Goal: Task Accomplishment & Management: Use online tool/utility

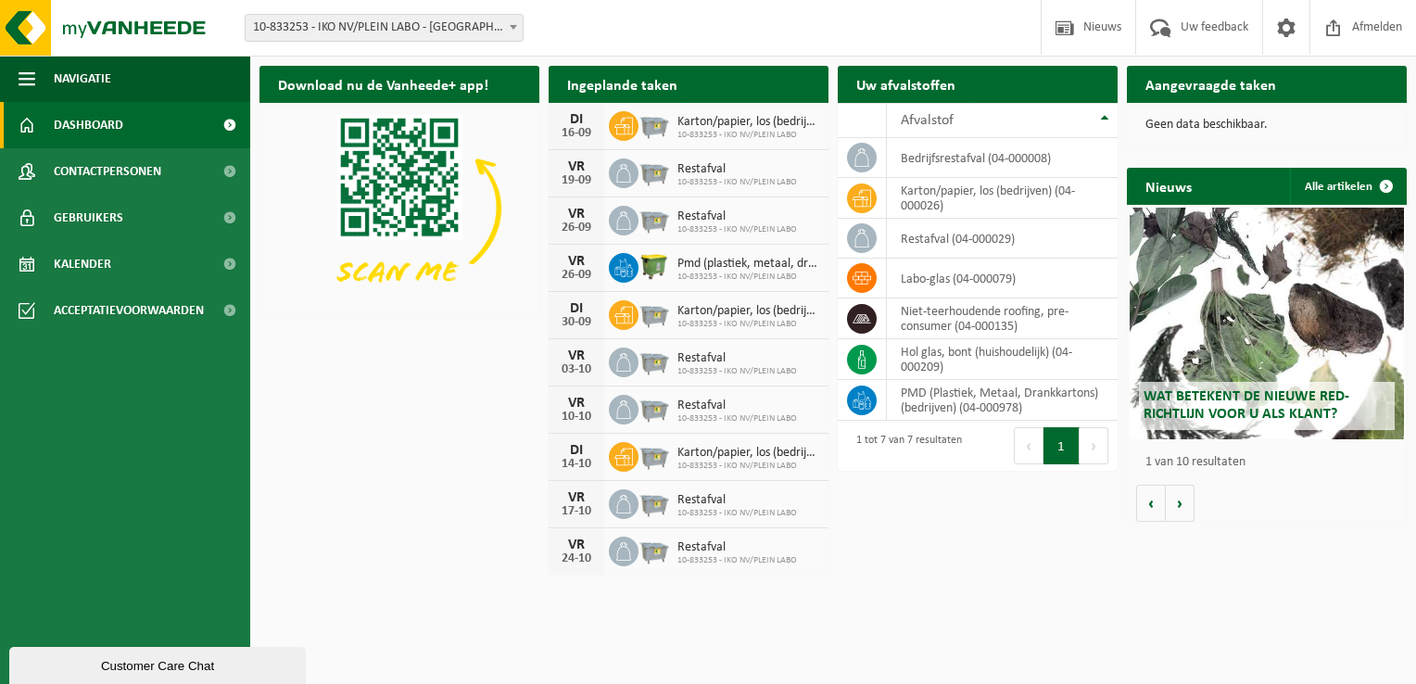
click at [1215, 94] on h2 "Aangevraagde taken" at bounding box center [1211, 84] width 168 height 36
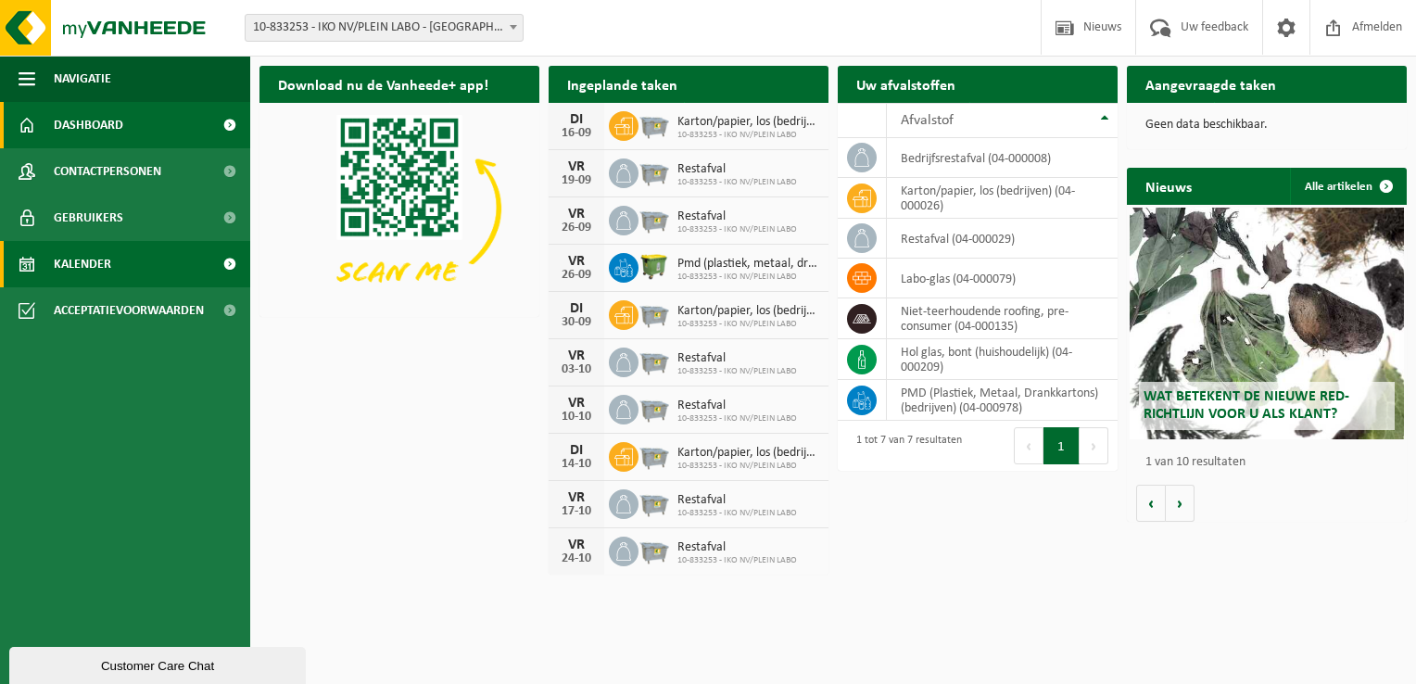
click at [67, 258] on span "Kalender" at bounding box center [82, 264] width 57 height 46
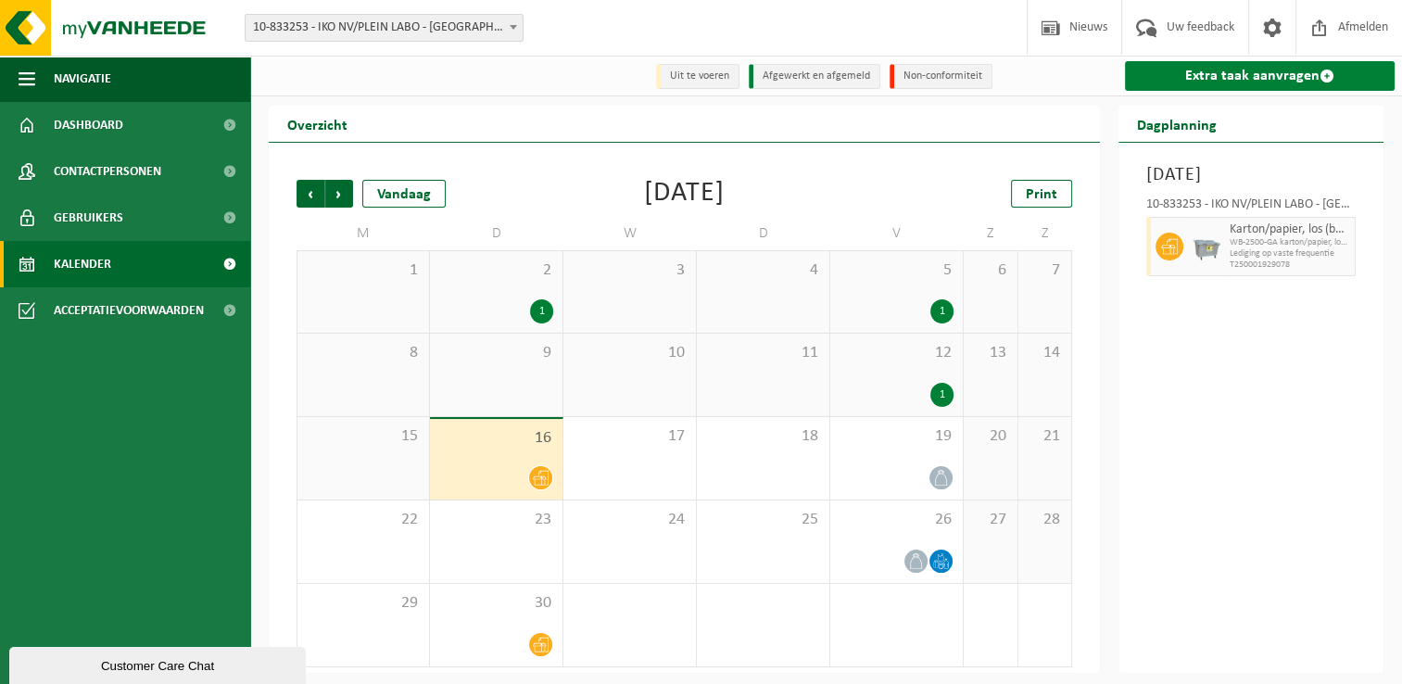
click at [1252, 80] on link "Extra taak aanvragen" at bounding box center [1260, 76] width 270 height 30
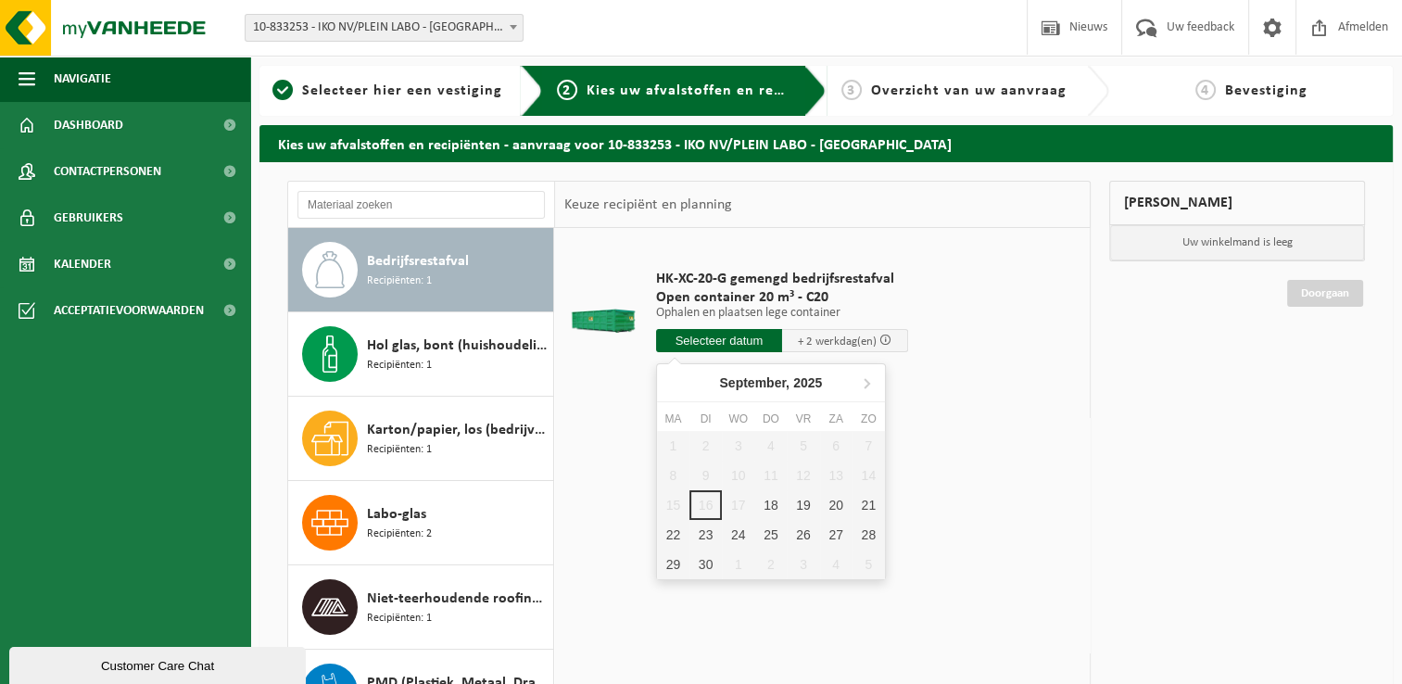
click at [730, 342] on input "text" at bounding box center [719, 340] width 126 height 23
click at [775, 498] on div "18" at bounding box center [770, 505] width 32 height 30
type input "Van 2025-09-18"
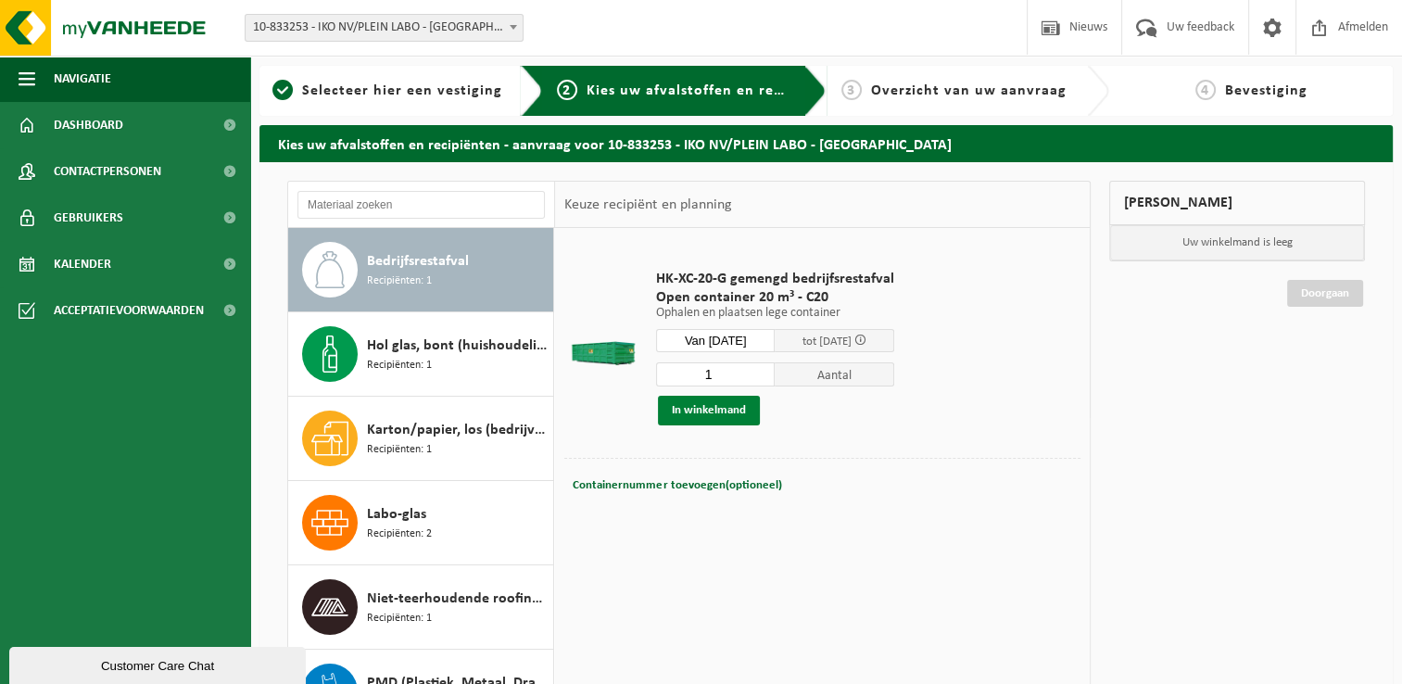
click at [701, 409] on button "In winkelmand" at bounding box center [709, 411] width 102 height 30
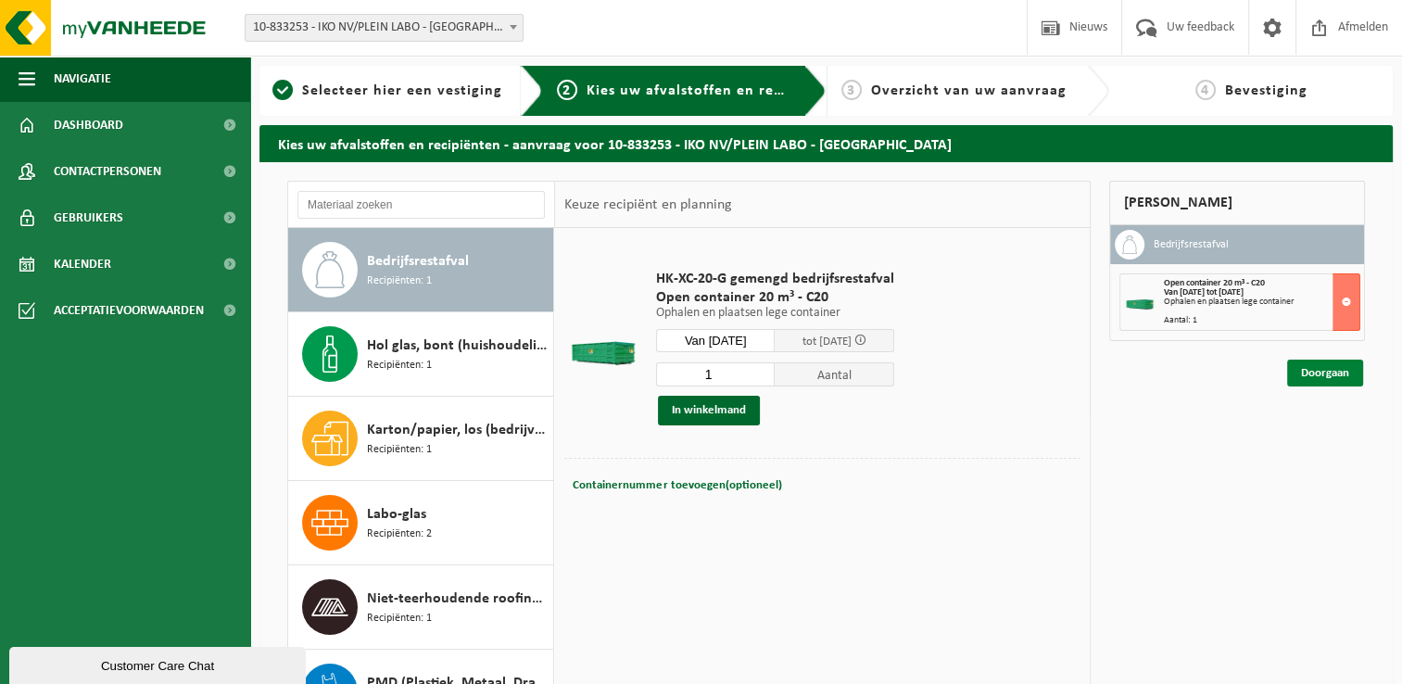
click at [1327, 370] on link "Doorgaan" at bounding box center [1325, 372] width 76 height 27
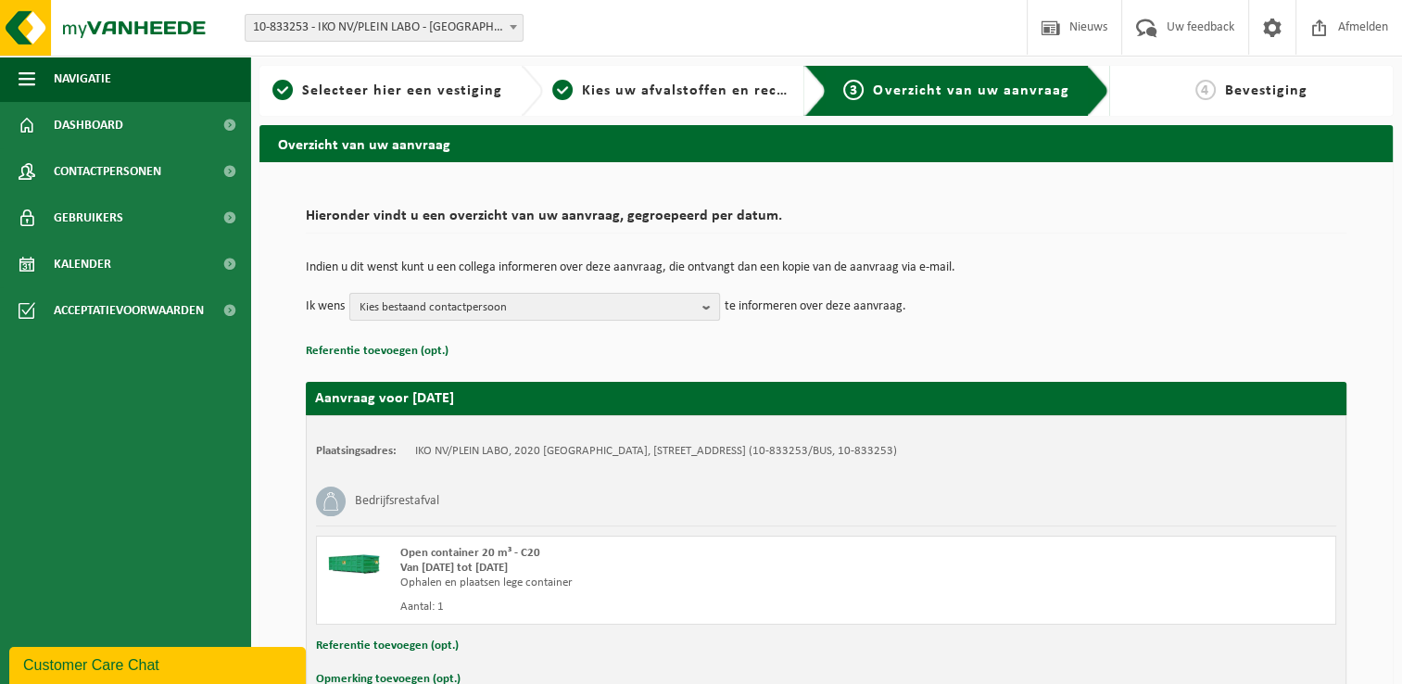
click at [712, 309] on b "button" at bounding box center [710, 307] width 17 height 26
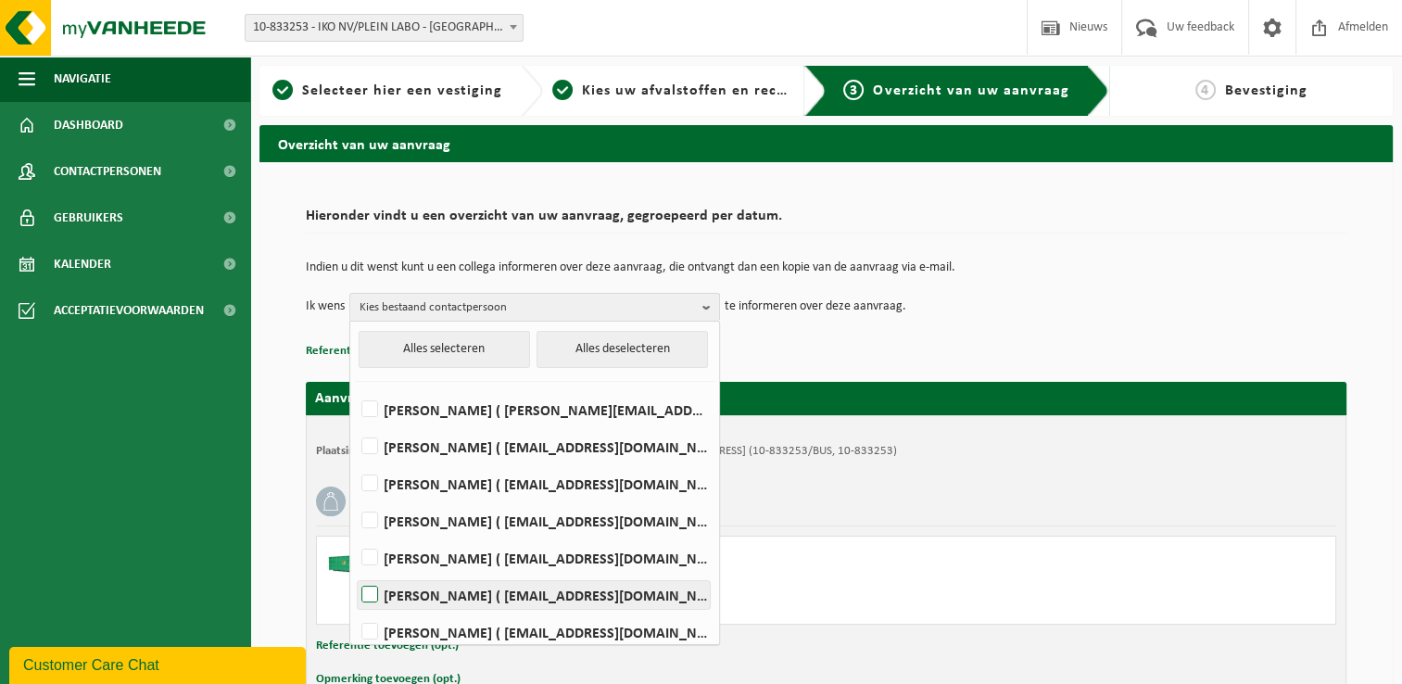
click at [448, 595] on label "Tom Van Dingenen ( tom.vandingenen@iko.com )" at bounding box center [534, 595] width 352 height 28
click at [355, 572] on input "Tom Van Dingenen ( tom.vandingenen@iko.com )" at bounding box center [354, 571] width 1 height 1
checkbox input "true"
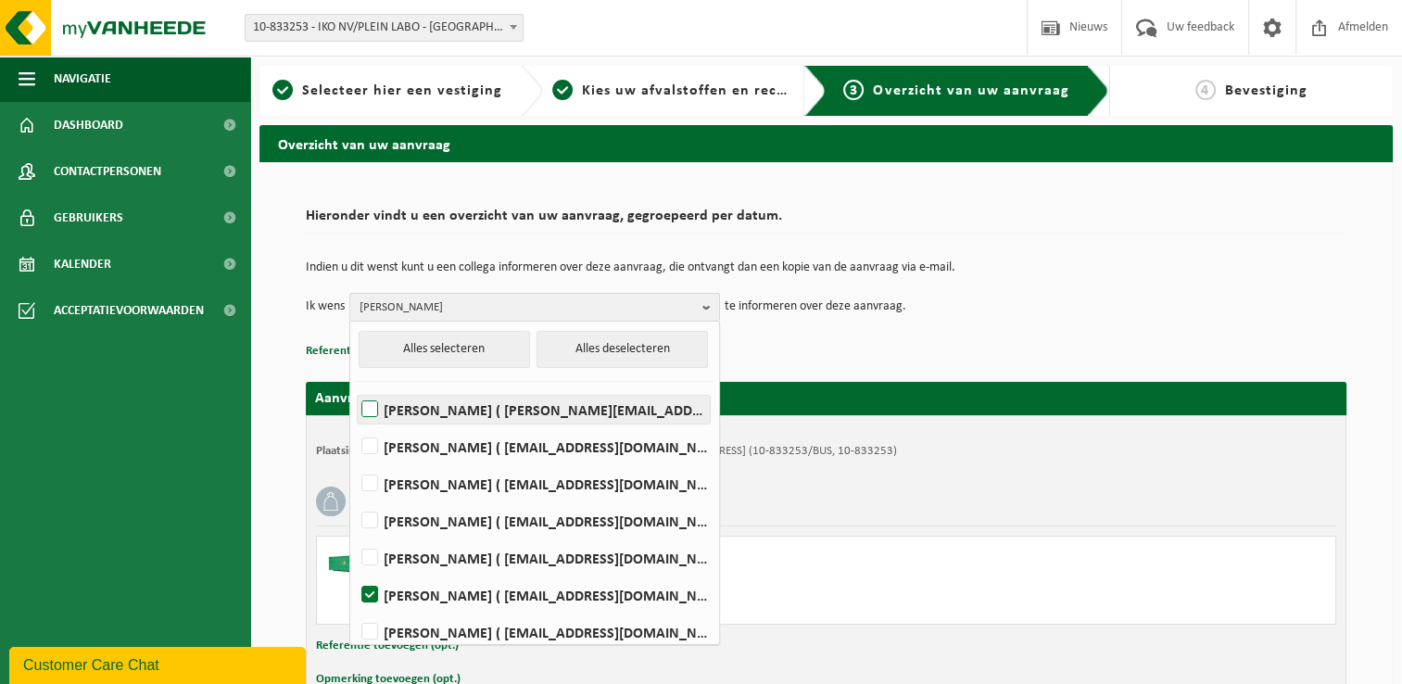
click at [400, 409] on label "KEVIN DE MEYER ( kevin.demeyer@iko.com )" at bounding box center [534, 410] width 352 height 28
click at [355, 386] on input "KEVIN DE MEYER ( kevin.demeyer@iko.com )" at bounding box center [354, 385] width 1 height 1
click at [400, 409] on label "KEVIN DE MEYER ( kevin.demeyer@iko.com )" at bounding box center [534, 410] width 352 height 28
click at [355, 386] on input "KEVIN DE MEYER ( kevin.demeyer@iko.com )" at bounding box center [354, 385] width 1 height 1
click at [400, 409] on label "KEVIN DE MEYER ( kevin.demeyer@iko.com )" at bounding box center [534, 410] width 352 height 28
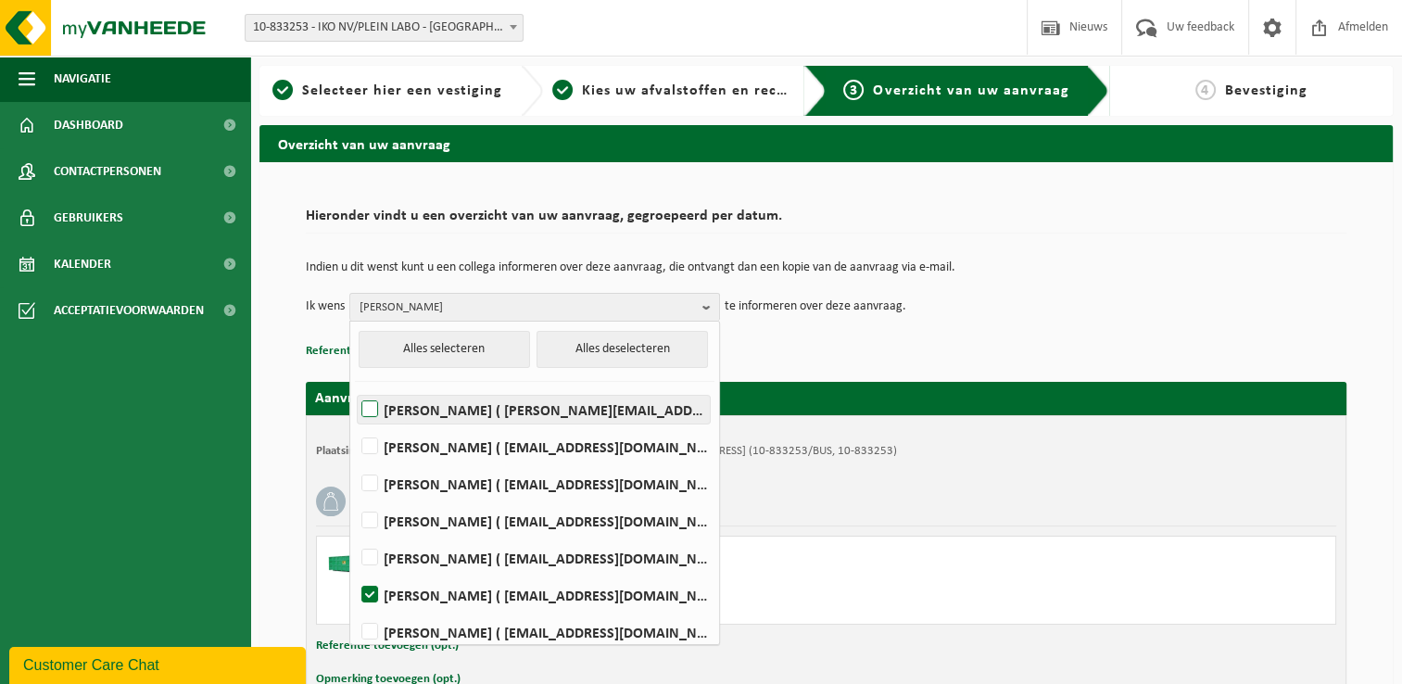
click at [355, 386] on input "KEVIN DE MEYER ( kevin.demeyer@iko.com )" at bounding box center [354, 385] width 1 height 1
checkbox input "true"
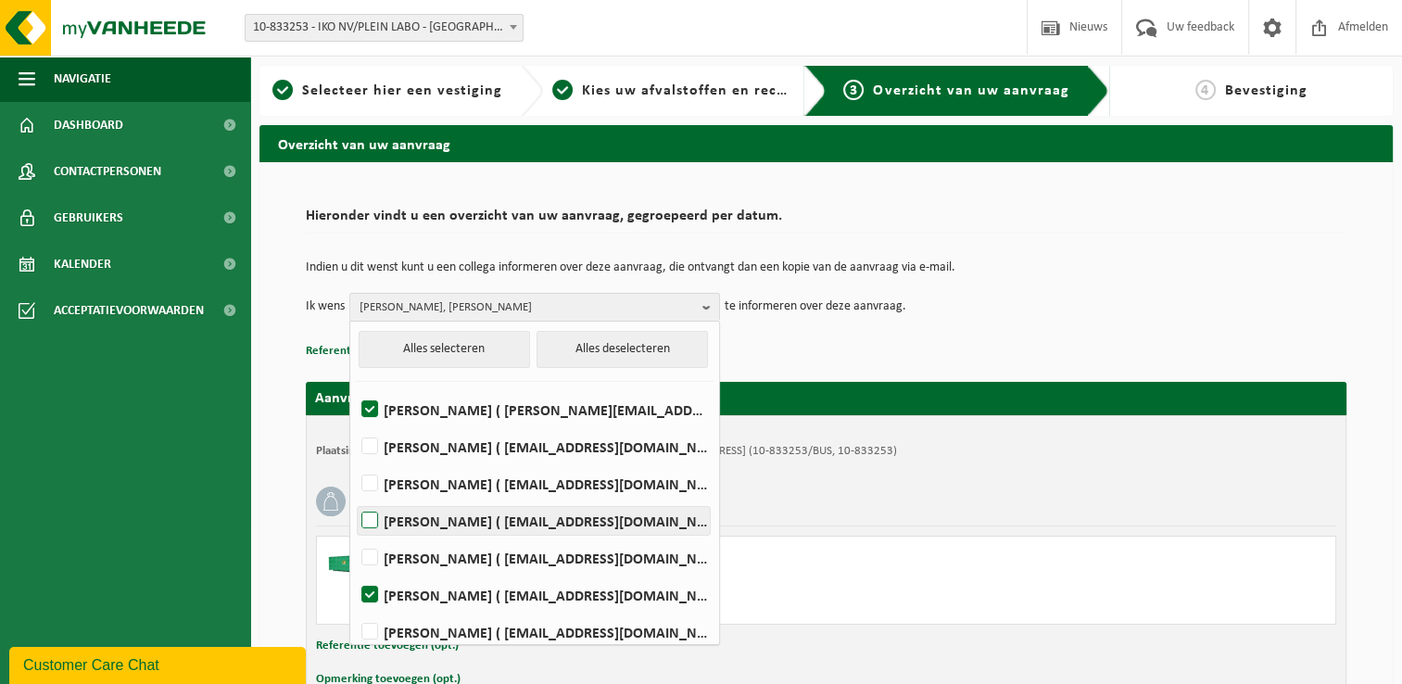
click at [368, 517] on label "Stijn Simons ( stijn.simons@iko.com )" at bounding box center [534, 521] width 352 height 28
click at [355, 497] on input "Stijn Simons ( stijn.simons@iko.com )" at bounding box center [354, 497] width 1 height 1
checkbox input "true"
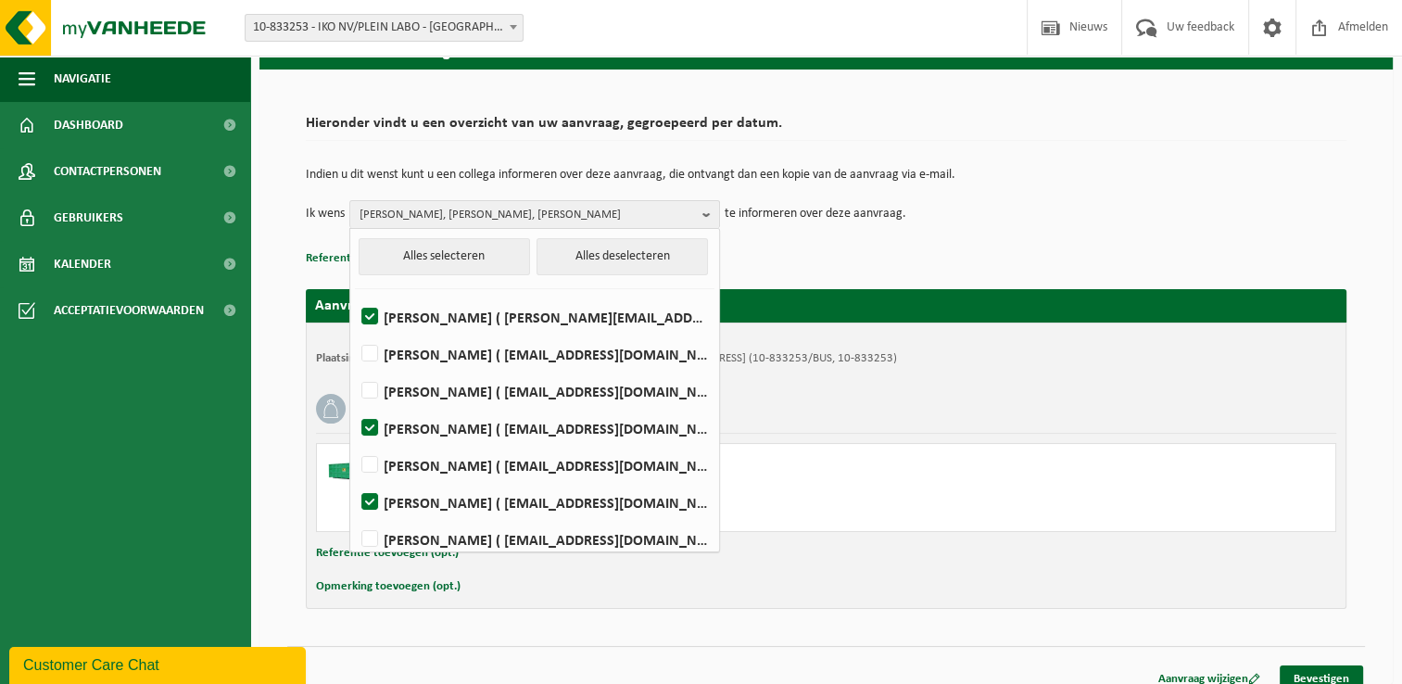
click at [630, 641] on div "Hieronder vindt u een overzicht van uw aanvraag, gegroepeerd per datum. Indien …" at bounding box center [825, 376] width 1133 height 614
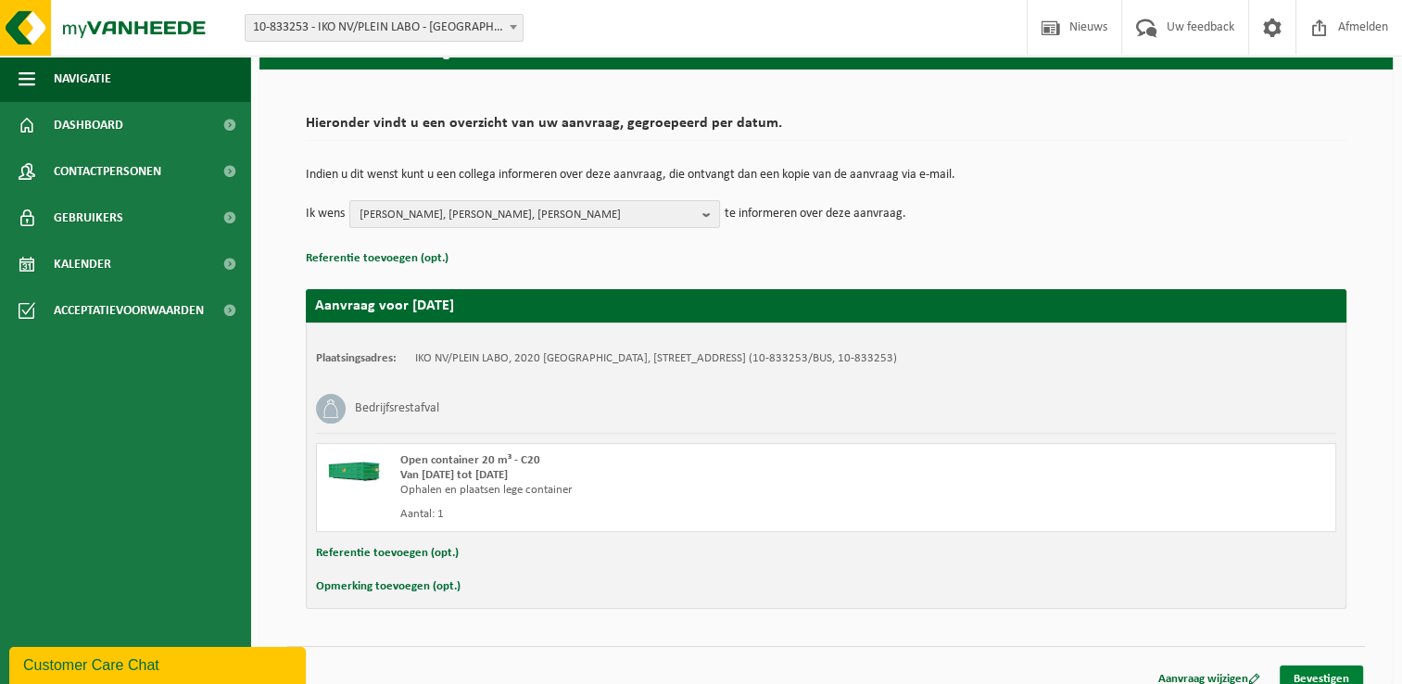
click at [1332, 665] on link "Bevestigen" at bounding box center [1320, 678] width 83 height 27
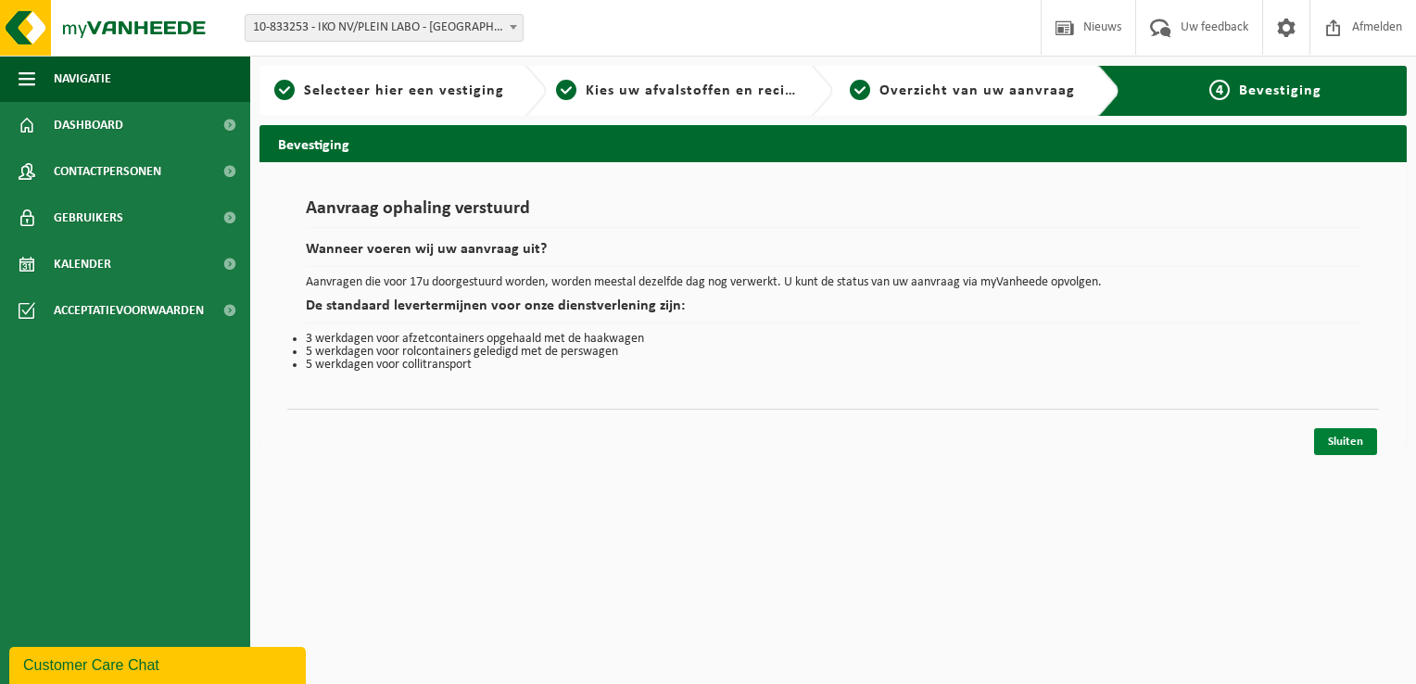
click at [1347, 441] on link "Sluiten" at bounding box center [1345, 441] width 63 height 27
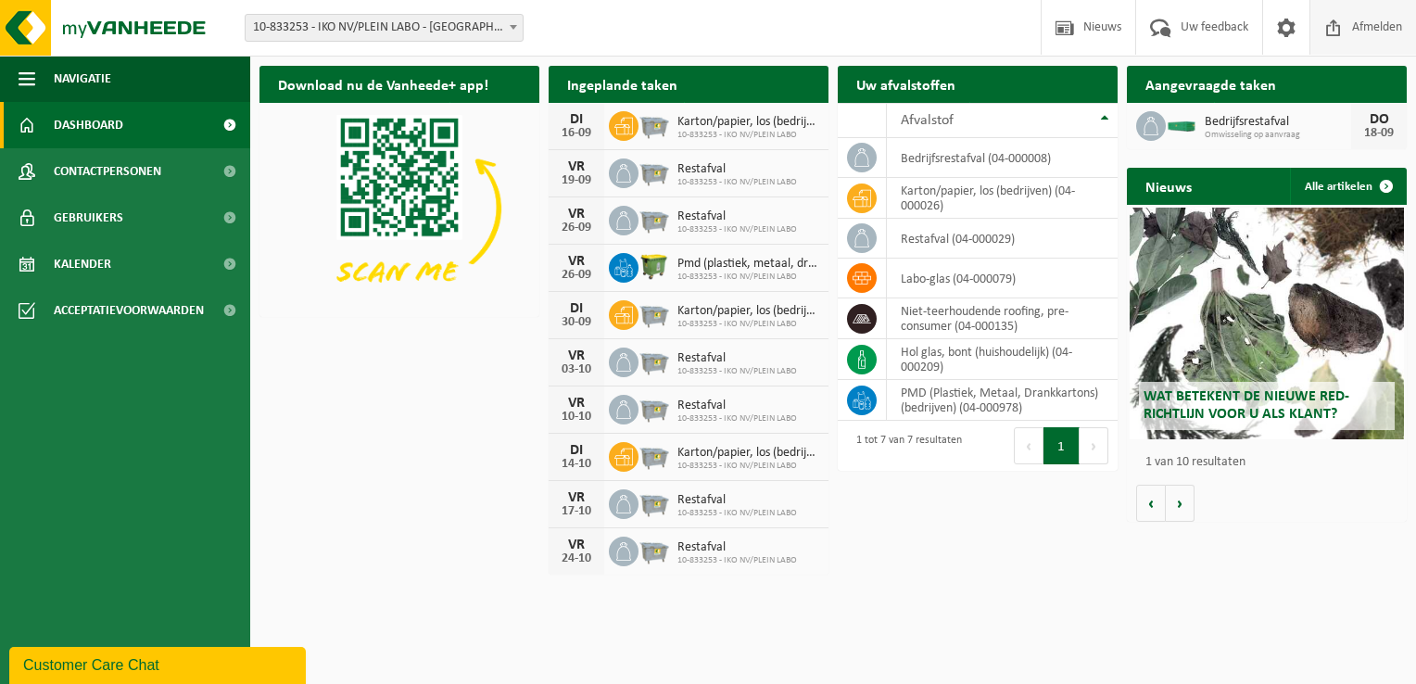
click at [1365, 20] on span "Afmelden" at bounding box center [1376, 27] width 59 height 55
